Goal: Transaction & Acquisition: Purchase product/service

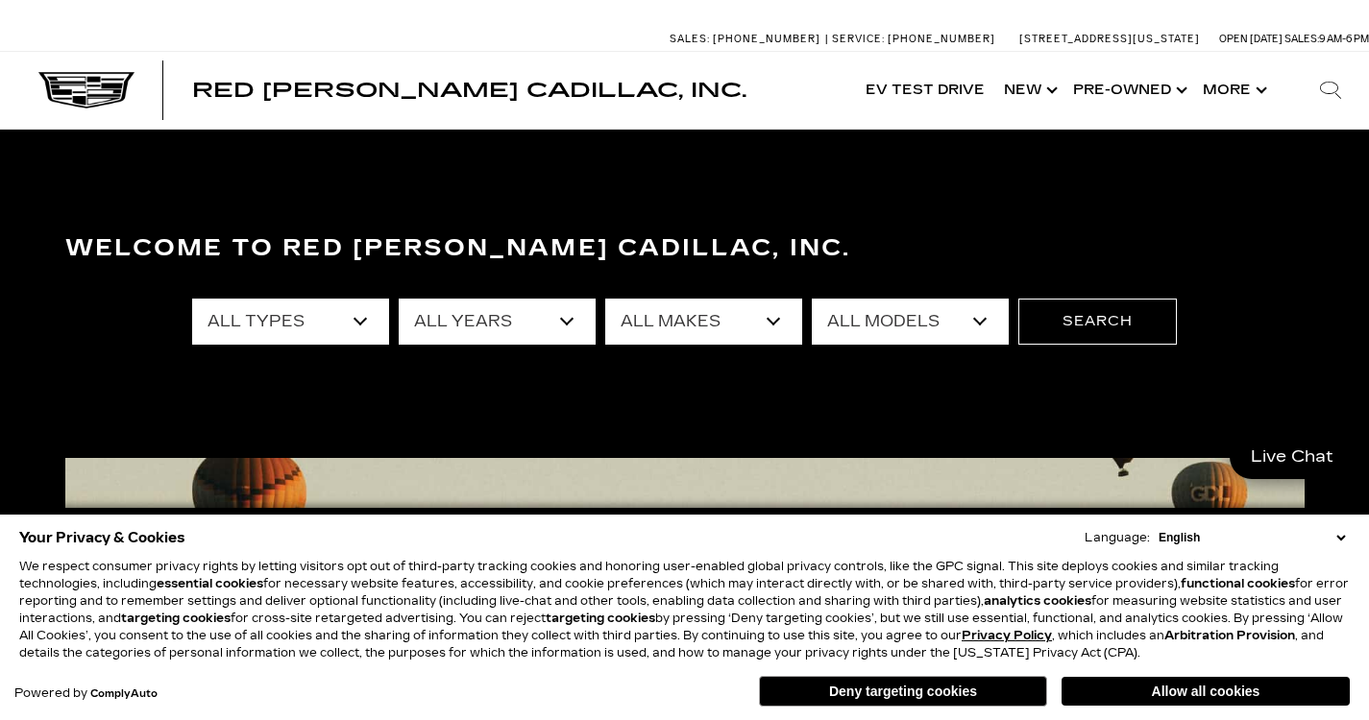
scroll to position [384, 0]
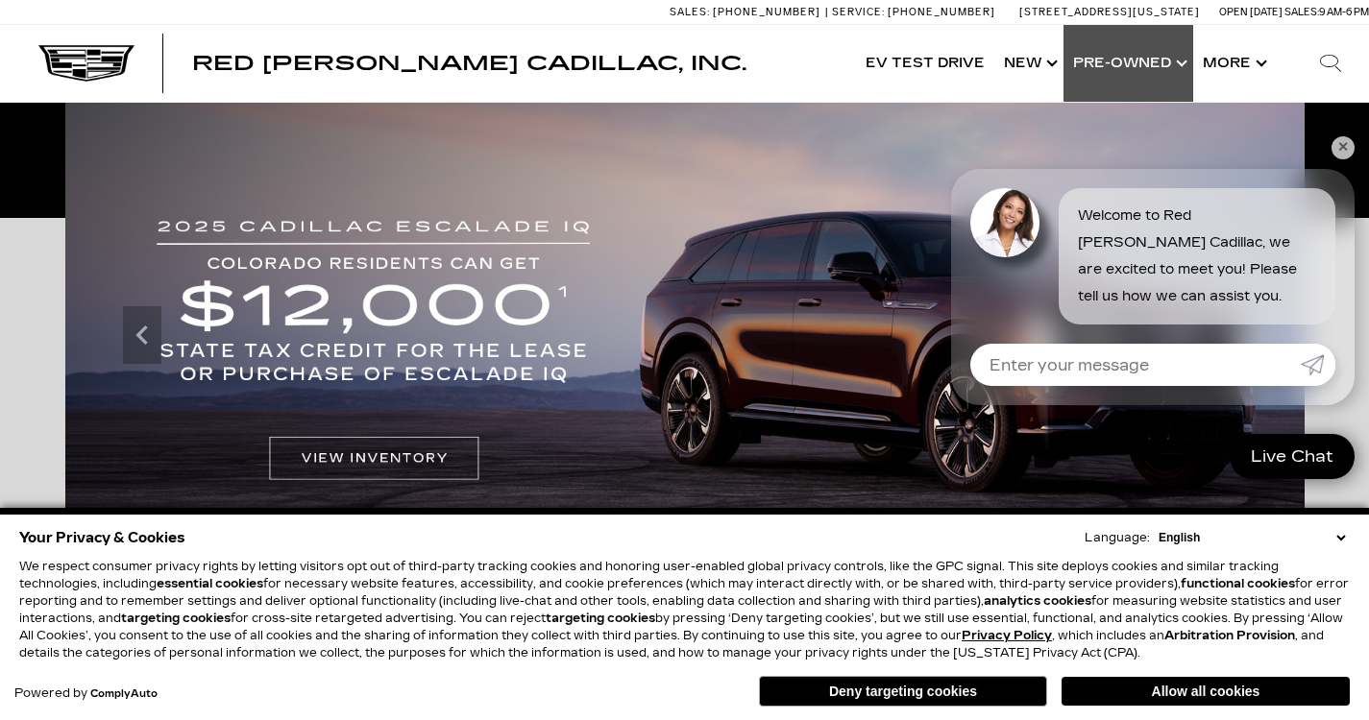
click at [1101, 60] on link "Show Pre-Owned" at bounding box center [1128, 63] width 130 height 77
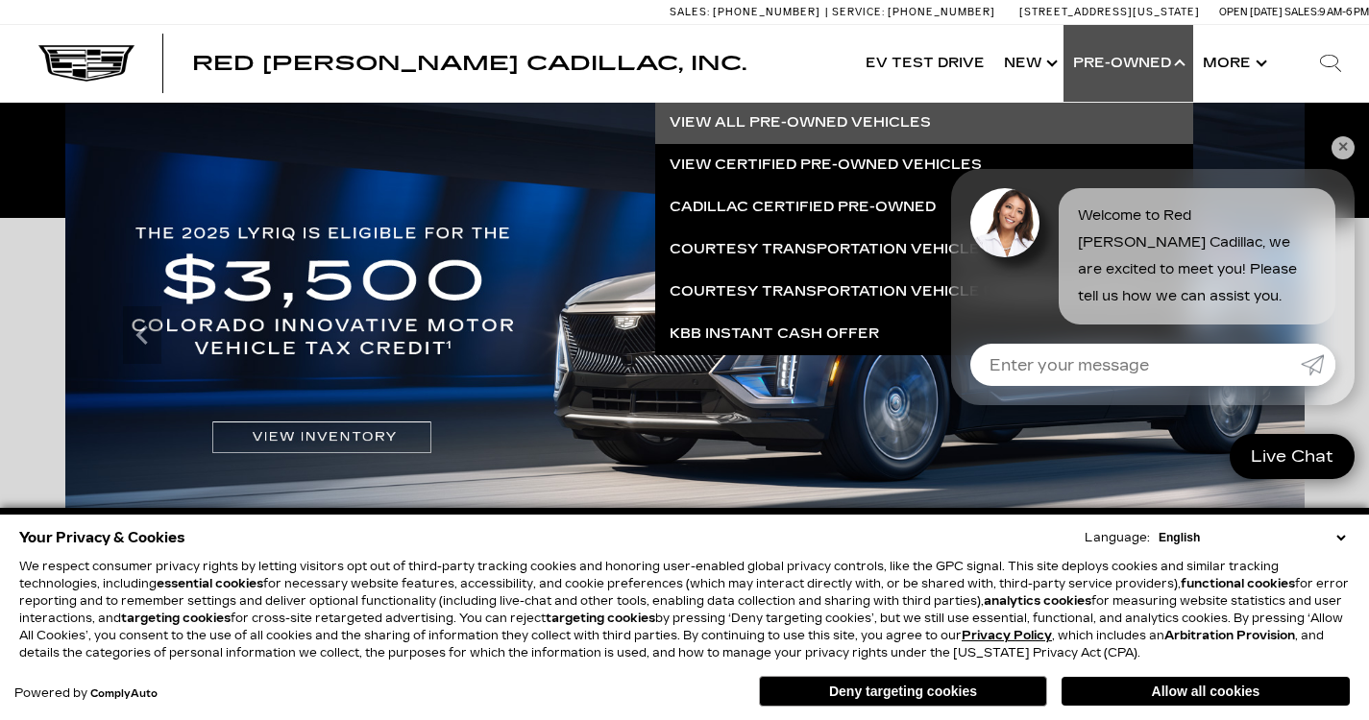
click at [838, 117] on link "View All Pre-Owned Vehicles" at bounding box center [924, 123] width 538 height 42
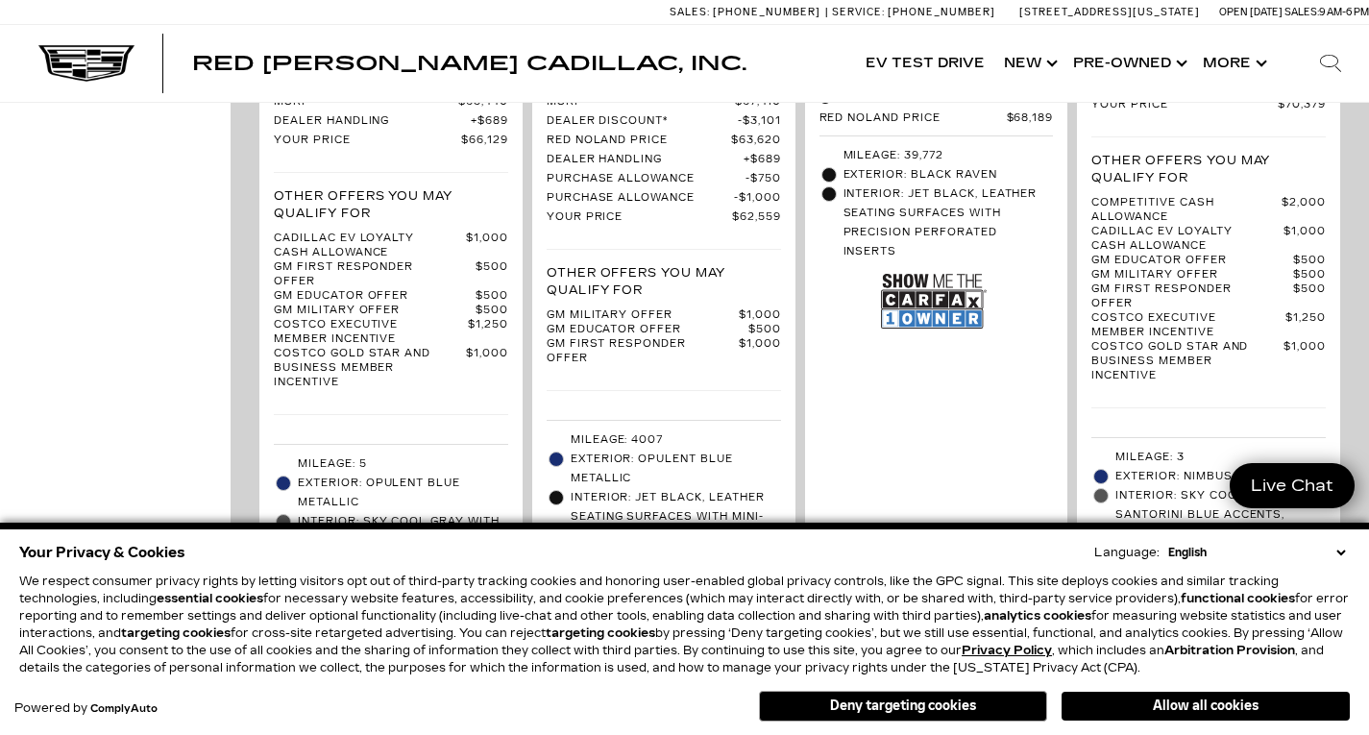
scroll to position [5187, 0]
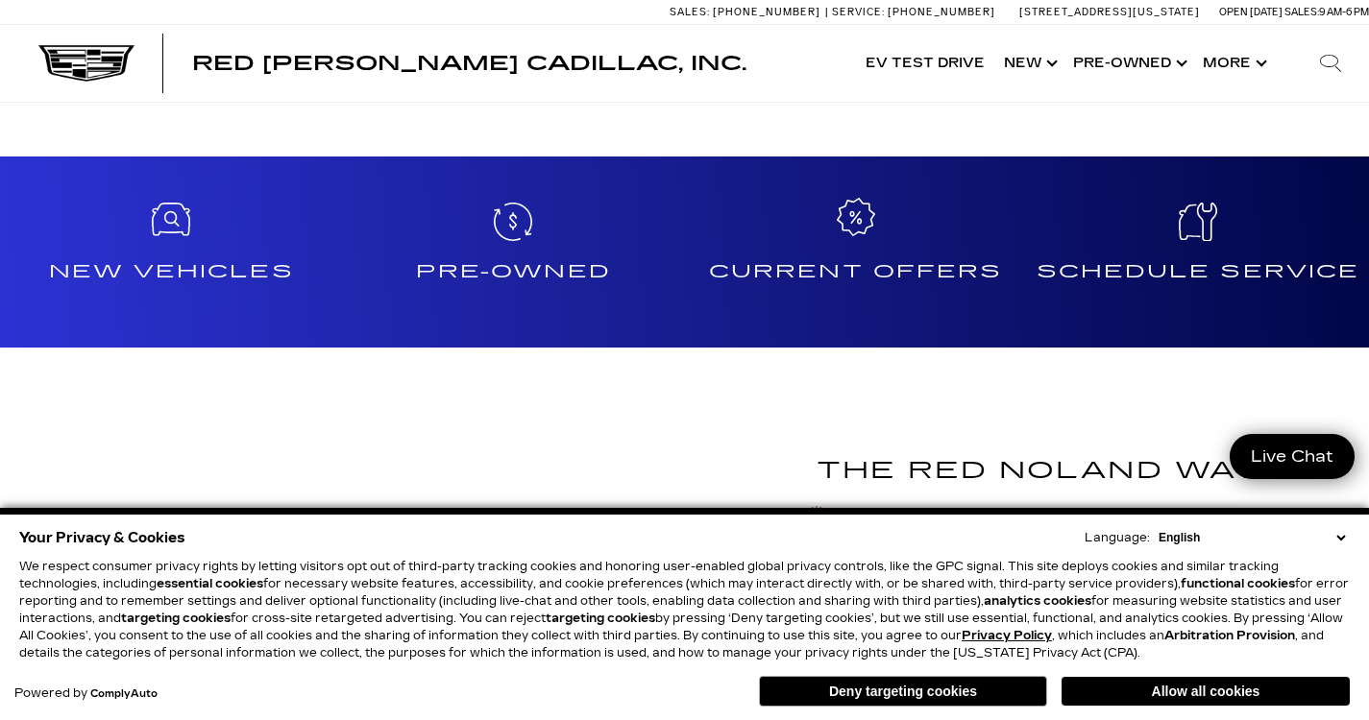
scroll to position [2113, 0]
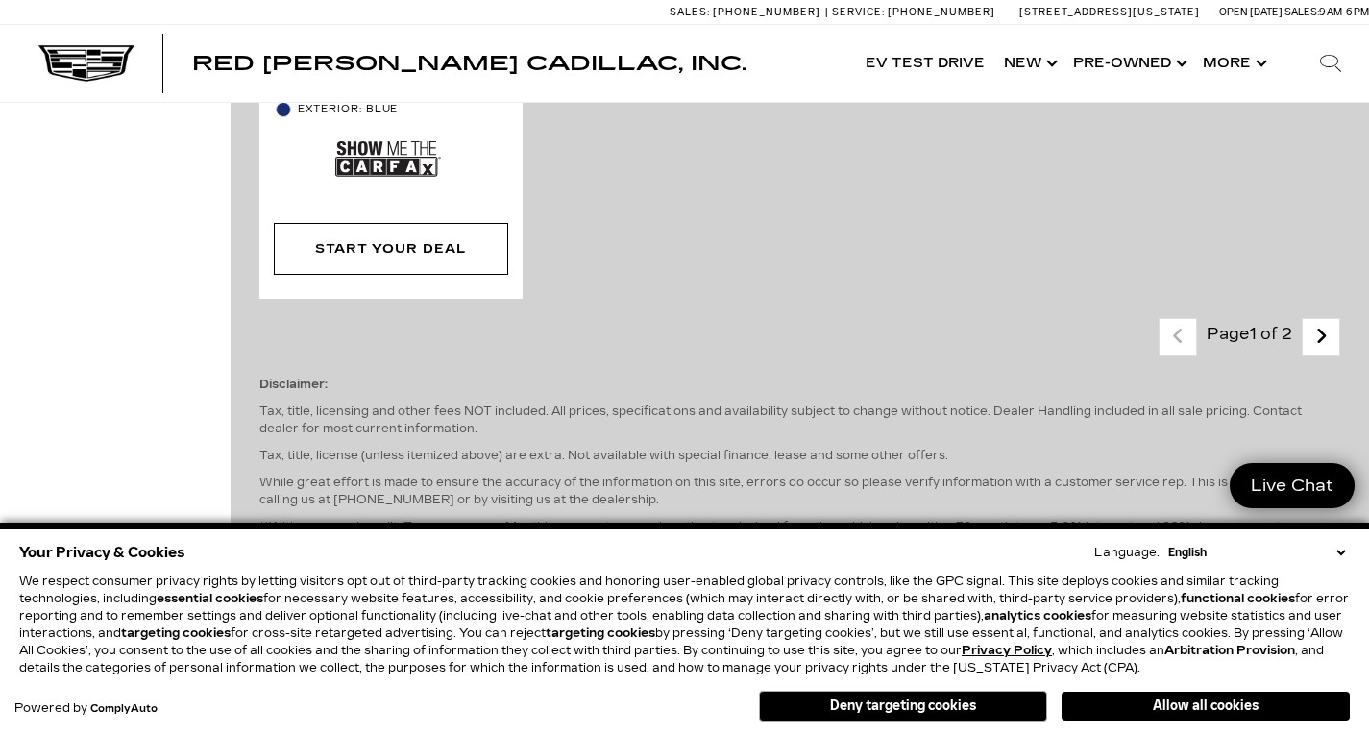
scroll to position [4899, 0]
click at [1328, 322] on icon "next page" at bounding box center [1321, 337] width 12 height 31
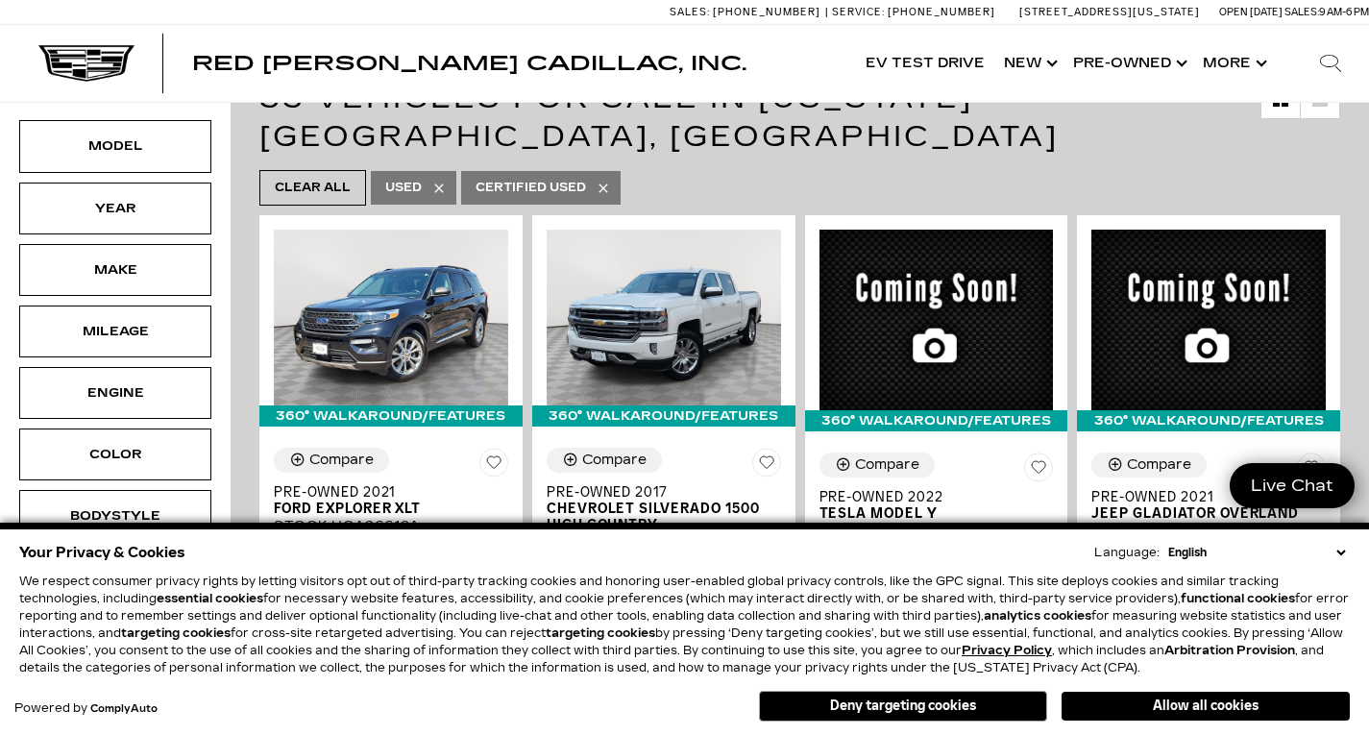
scroll to position [288, 0]
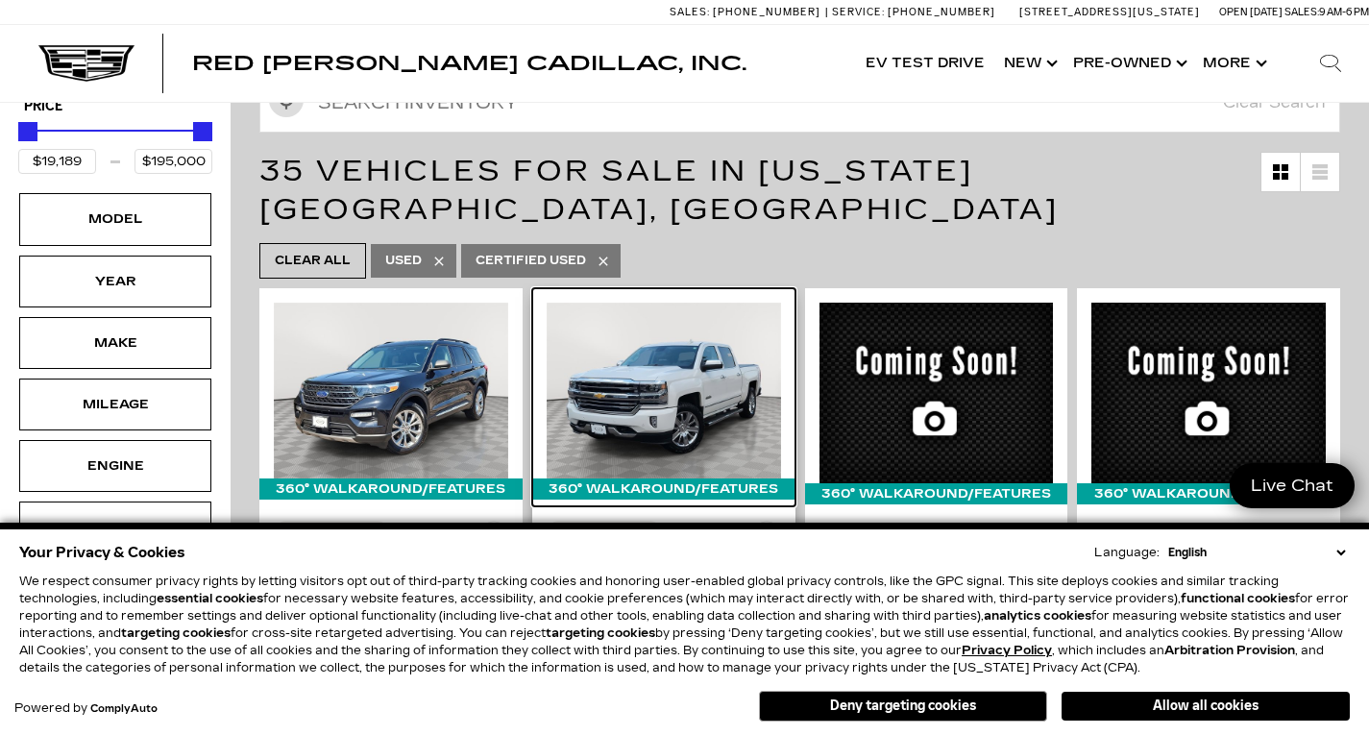
click at [692, 349] on img at bounding box center [664, 391] width 234 height 176
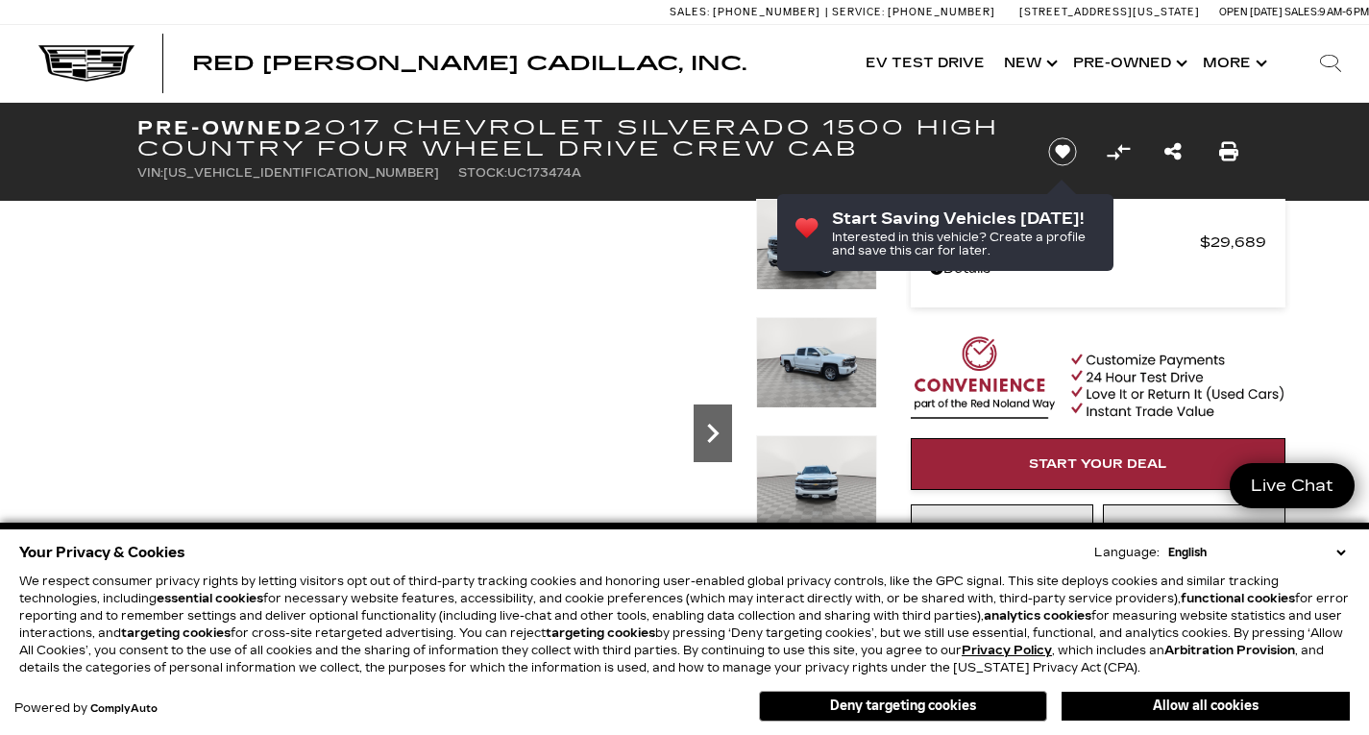
click at [714, 426] on icon "Next" at bounding box center [713, 433] width 38 height 38
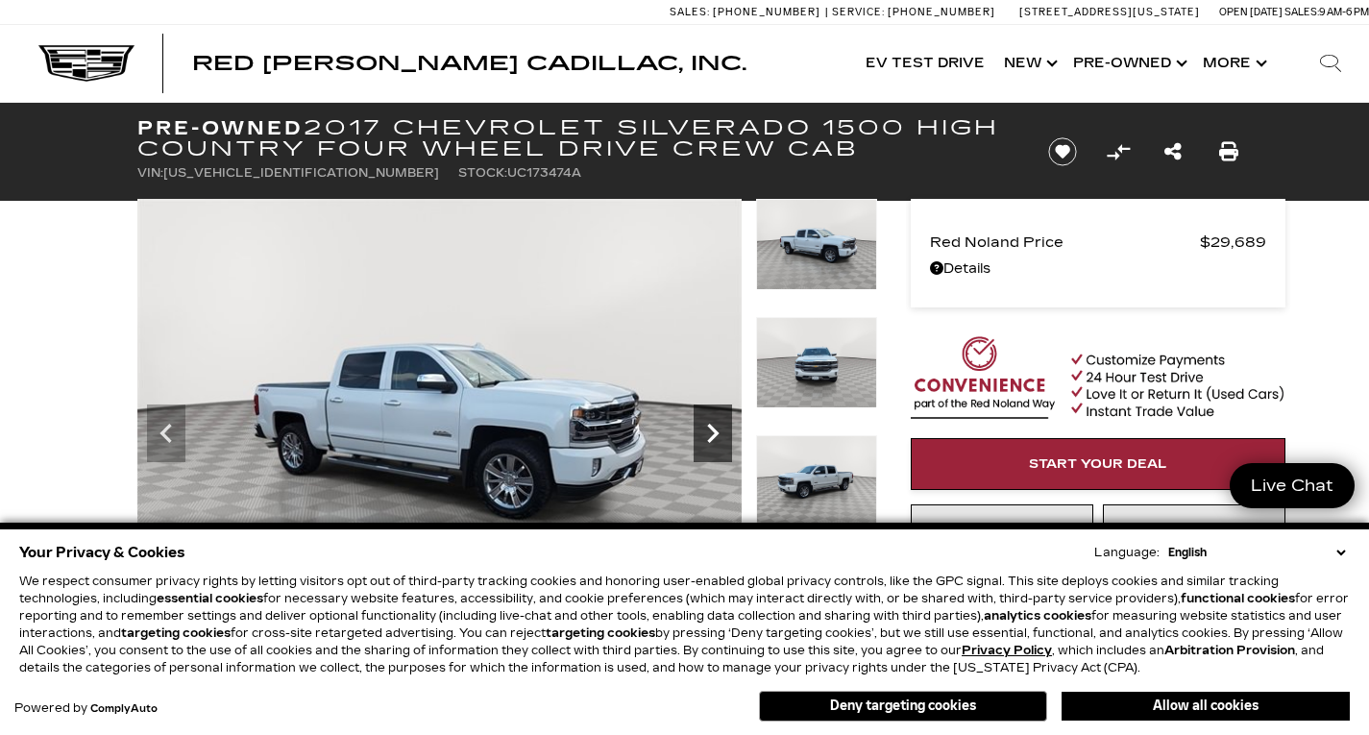
click at [714, 426] on icon "Next" at bounding box center [713, 433] width 38 height 38
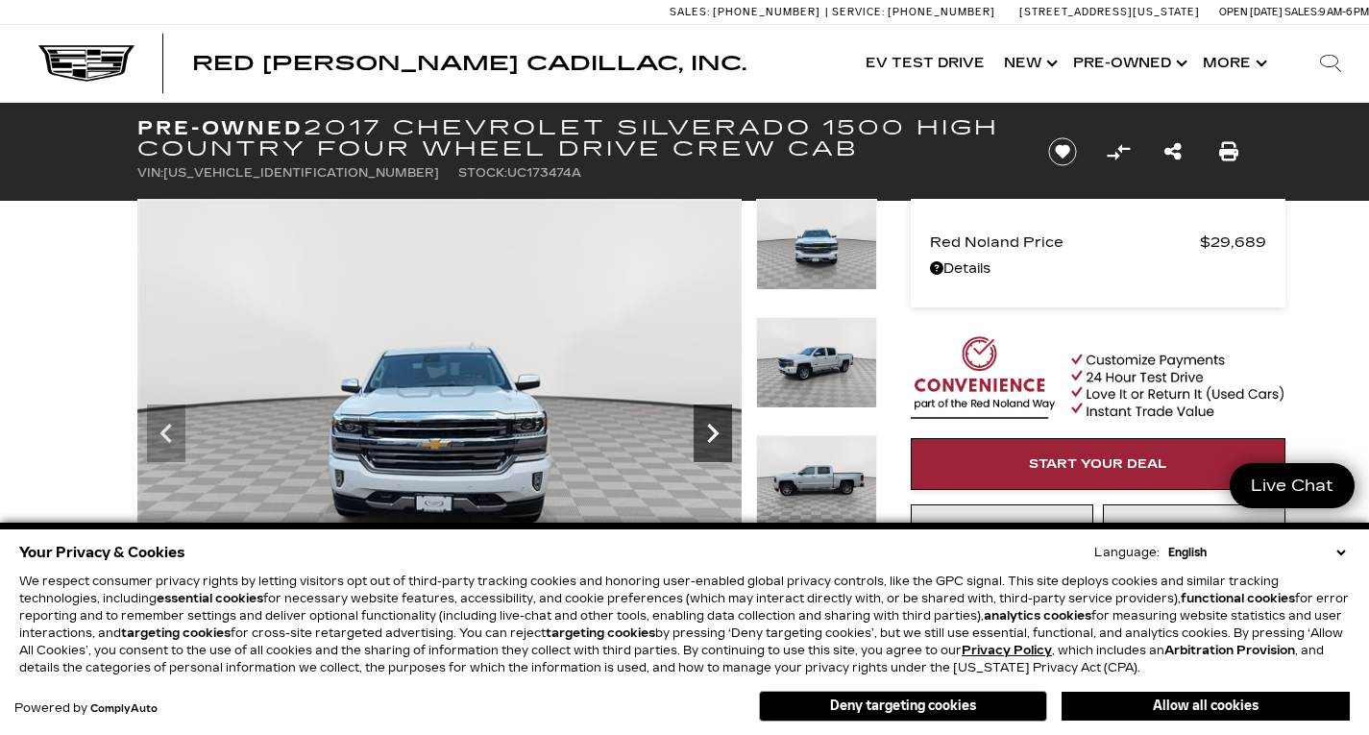
click at [714, 426] on icon "Next" at bounding box center [713, 433] width 38 height 38
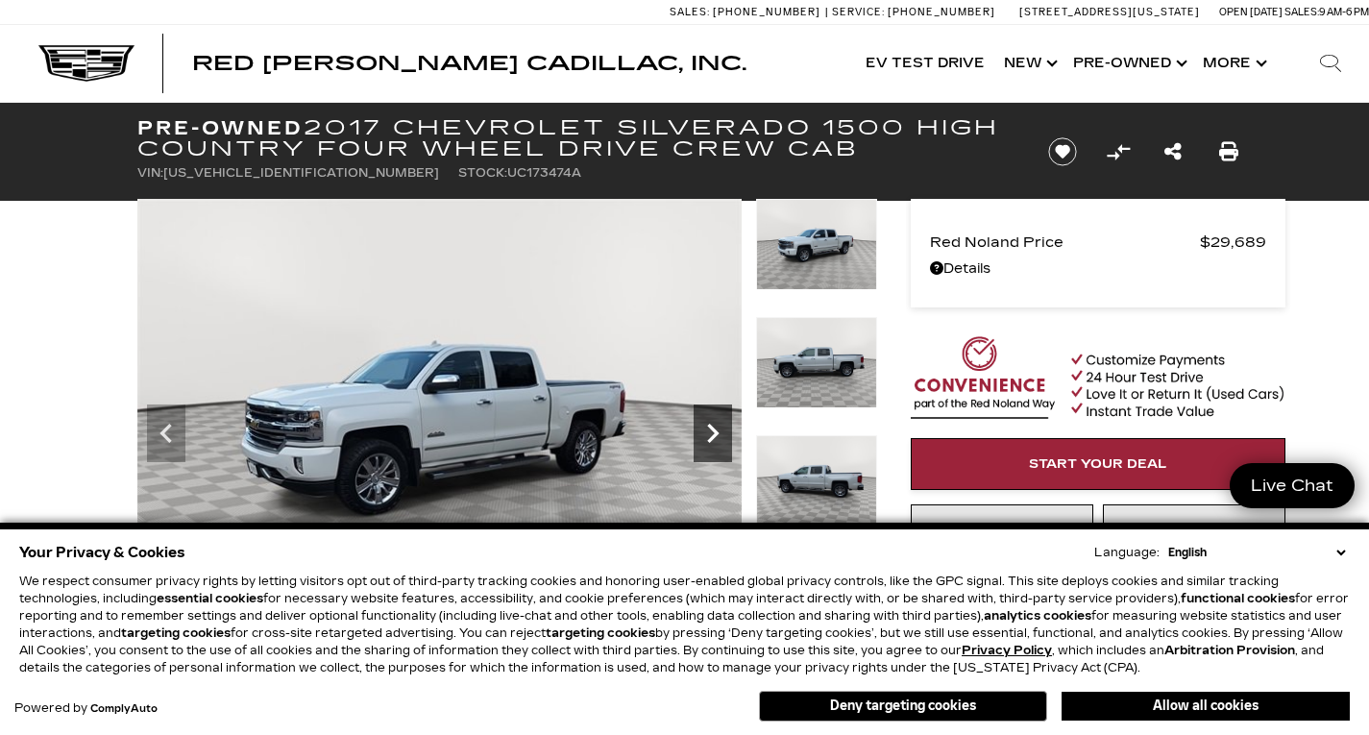
click at [714, 426] on icon "Next" at bounding box center [713, 433] width 38 height 38
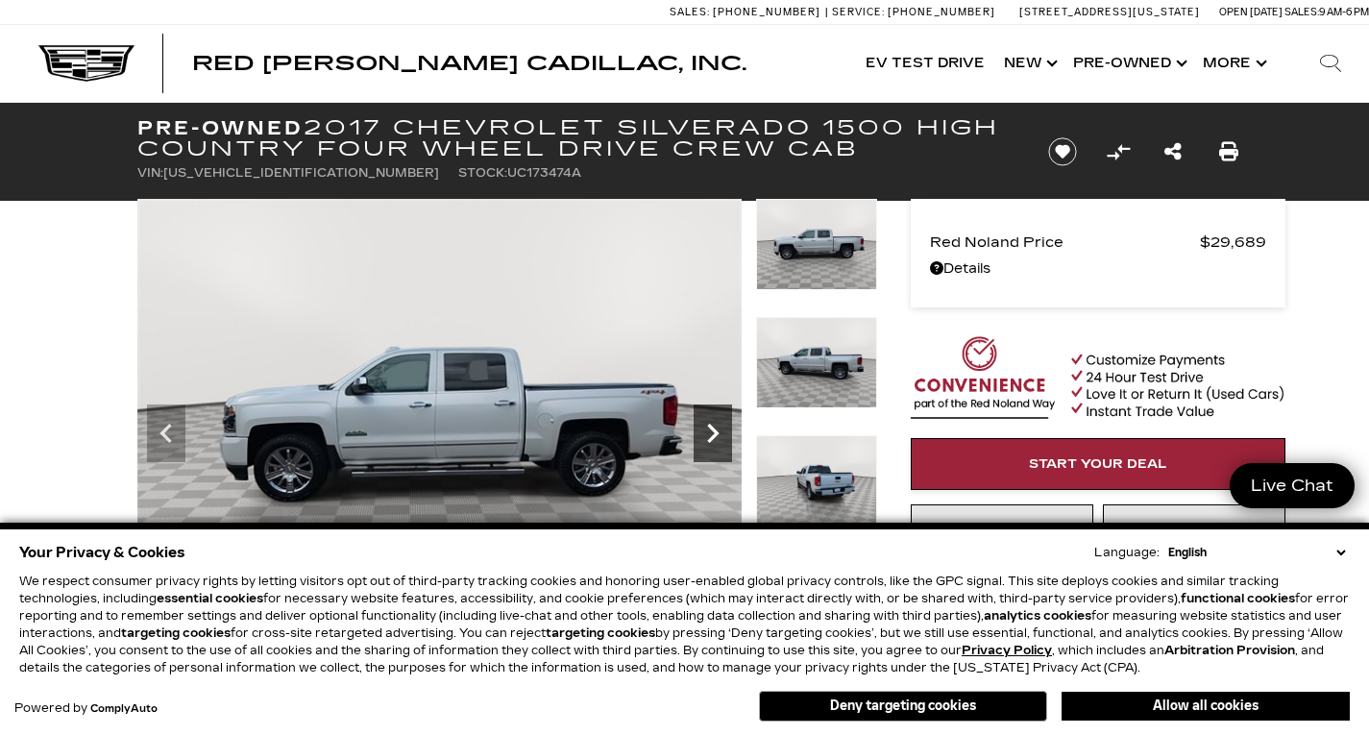
click at [714, 426] on icon "Next" at bounding box center [713, 433] width 38 height 38
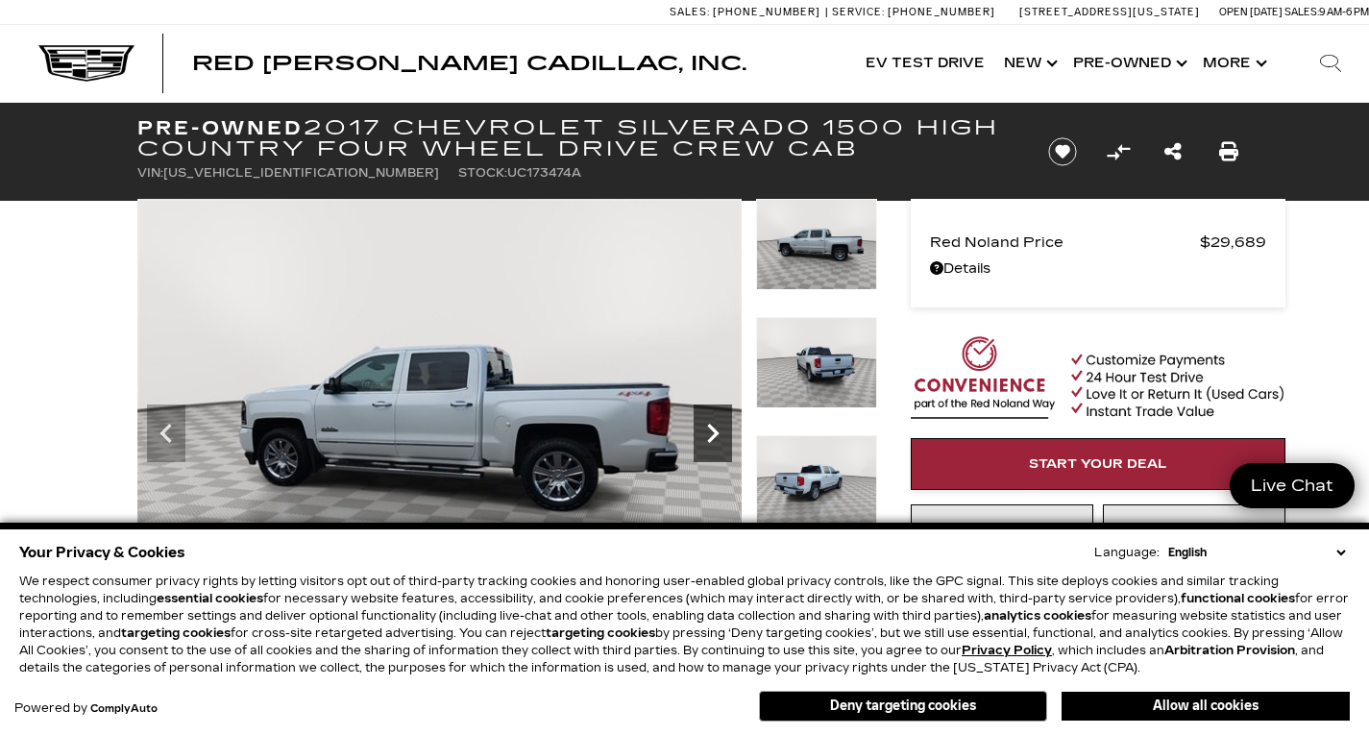
click at [714, 426] on icon "Next" at bounding box center [713, 433] width 38 height 38
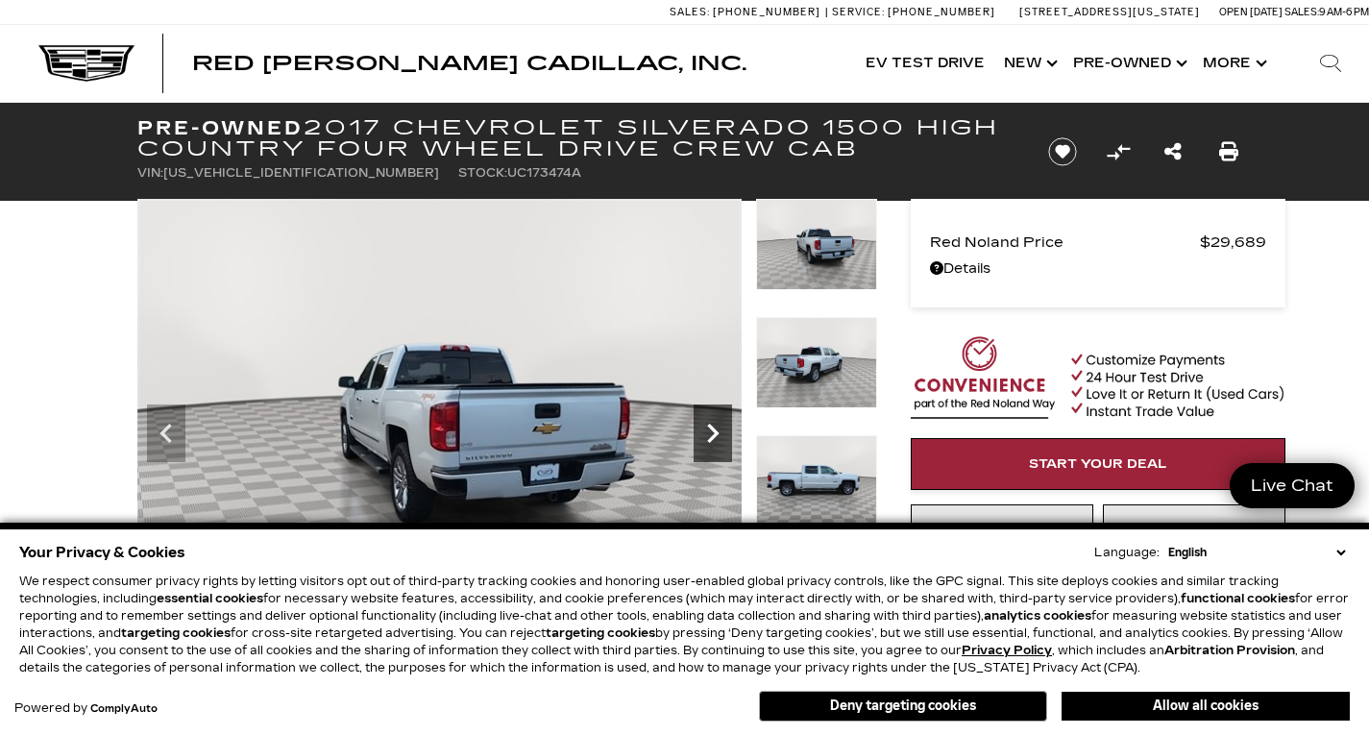
click at [714, 426] on icon "Next" at bounding box center [713, 433] width 38 height 38
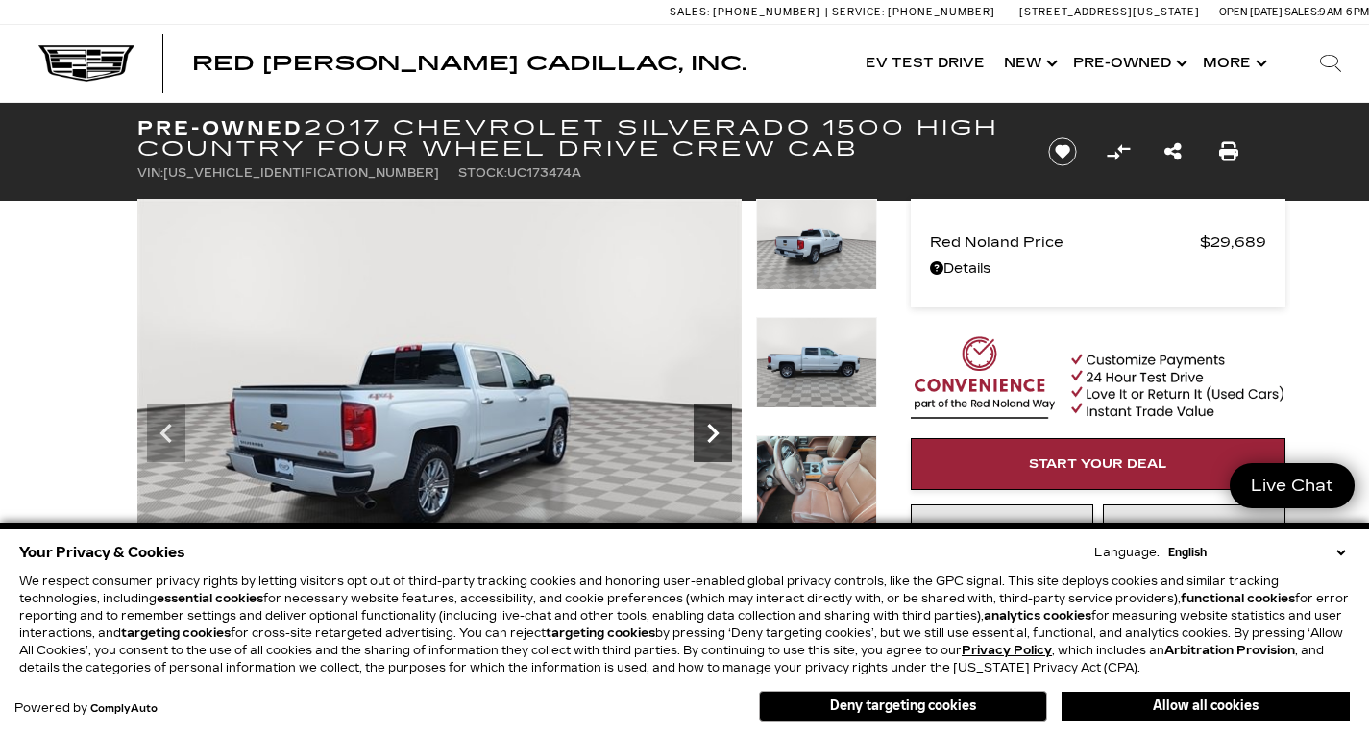
click at [714, 426] on icon "Next" at bounding box center [713, 433] width 38 height 38
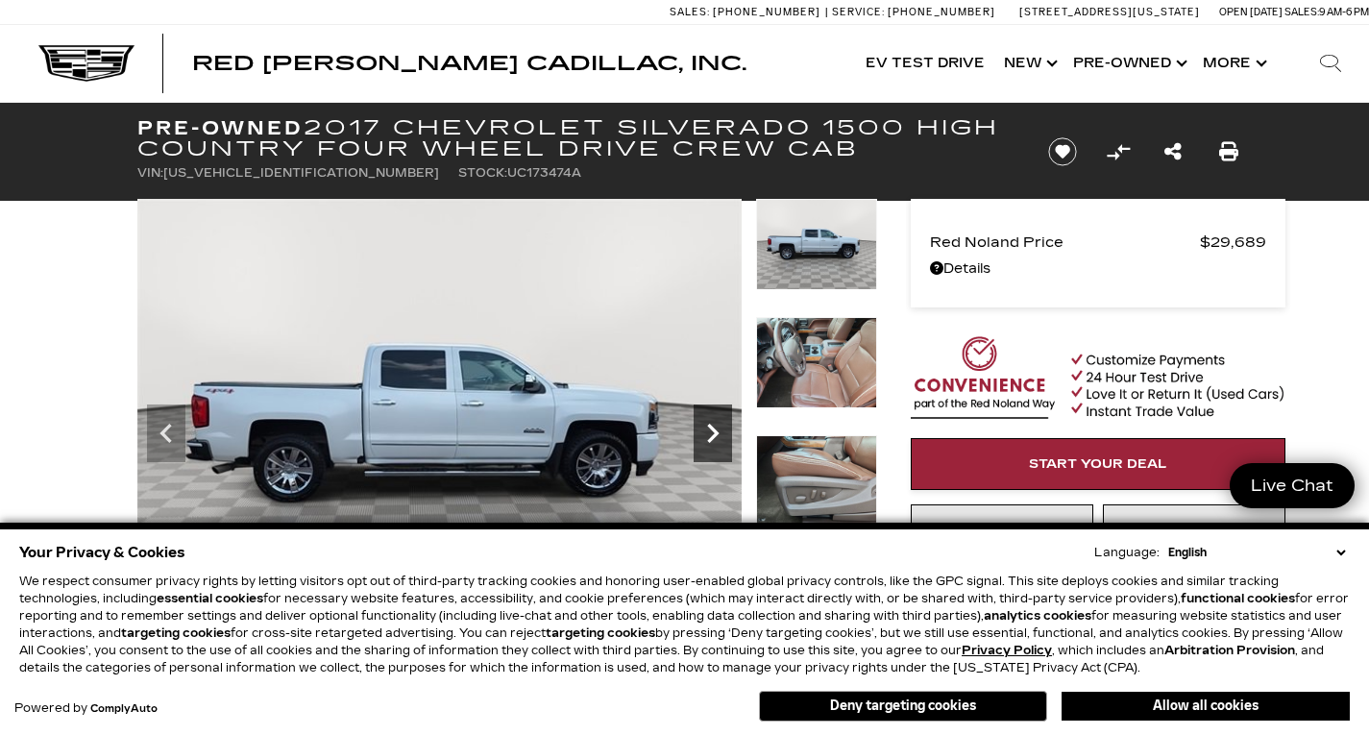
click at [714, 426] on icon "Next" at bounding box center [713, 433] width 38 height 38
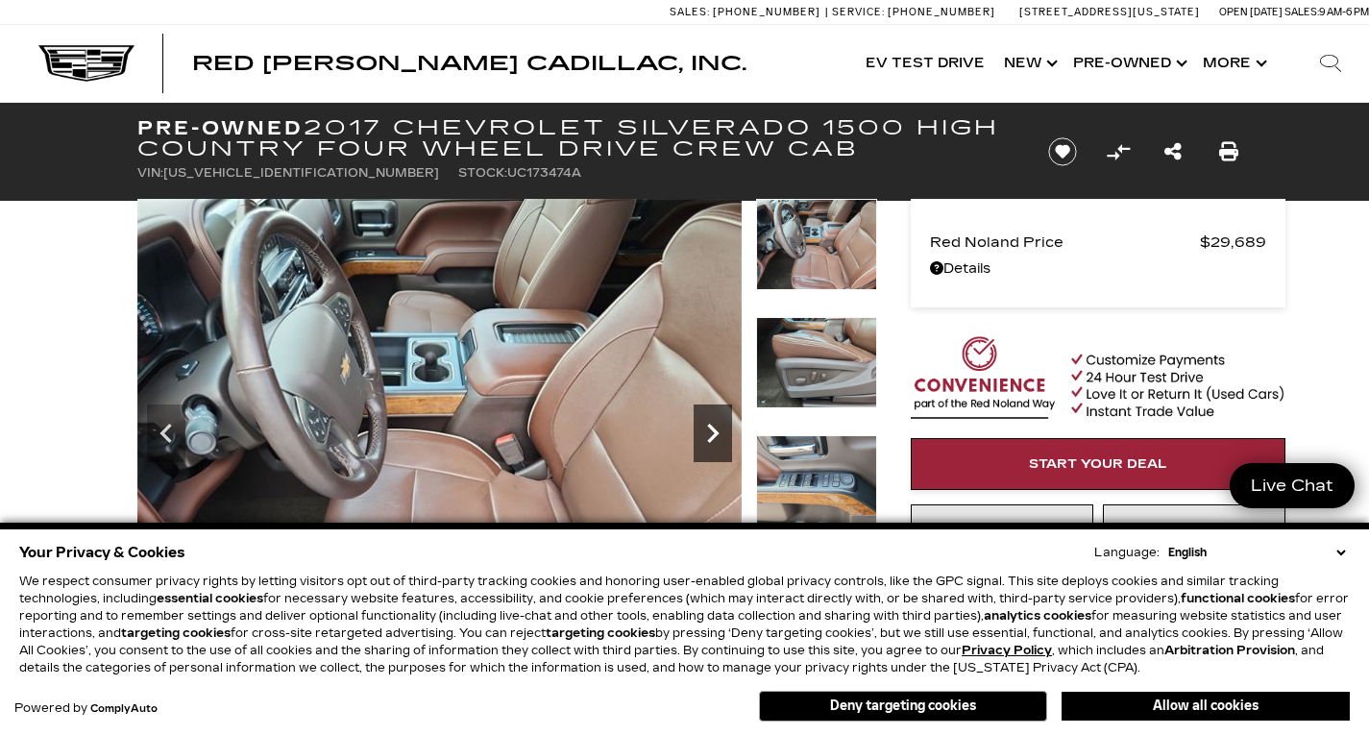
click at [714, 426] on icon "Next" at bounding box center [713, 433] width 38 height 38
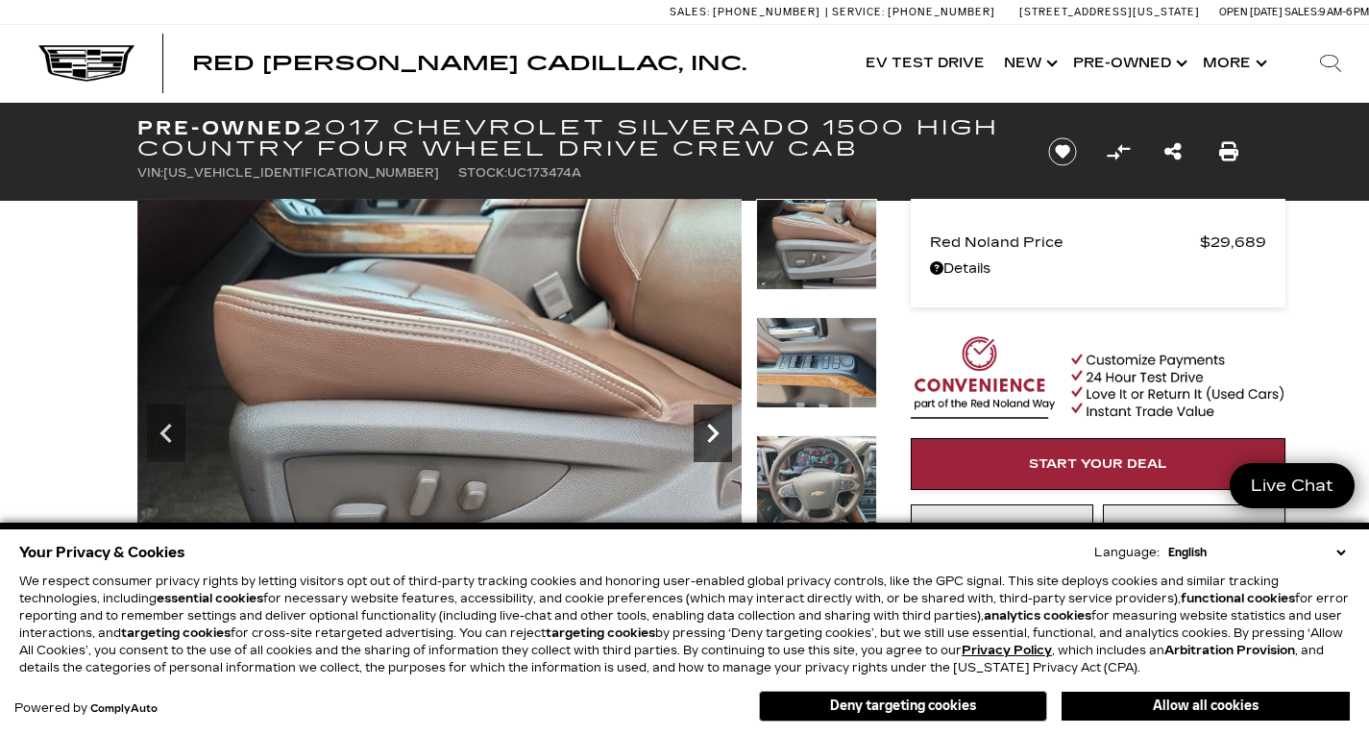
click at [714, 426] on icon "Next" at bounding box center [713, 433] width 38 height 38
